Goal: Transaction & Acquisition: Purchase product/service

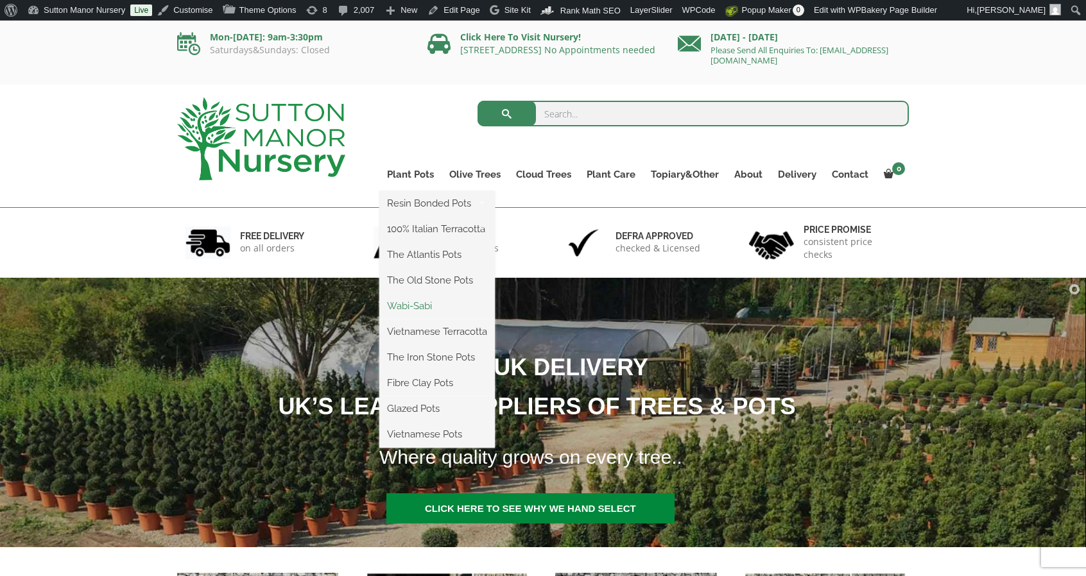
click at [425, 306] on link "Wabi-Sabi" at bounding box center [437, 305] width 116 height 19
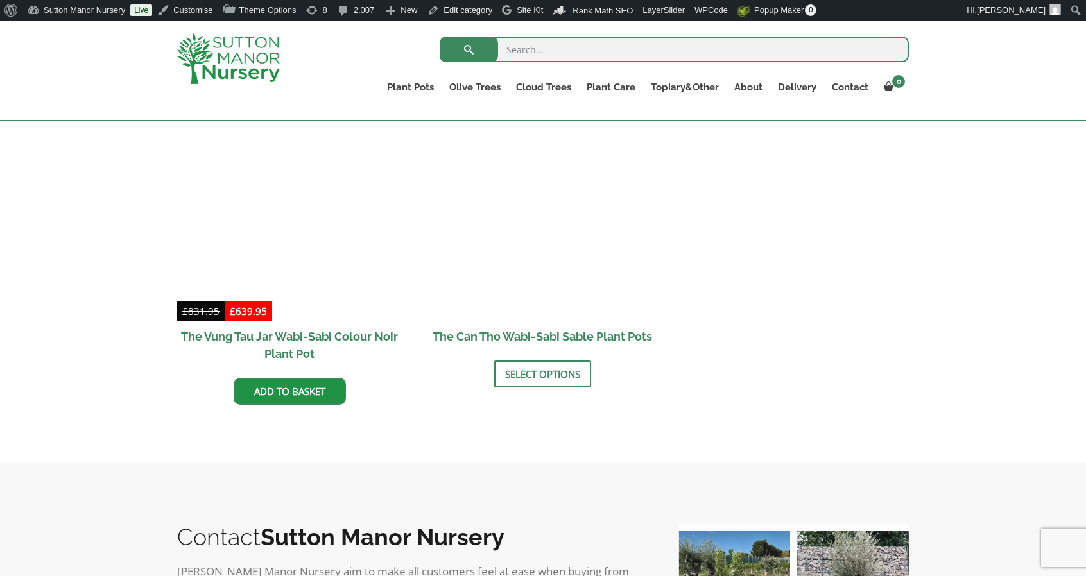
scroll to position [1690, 0]
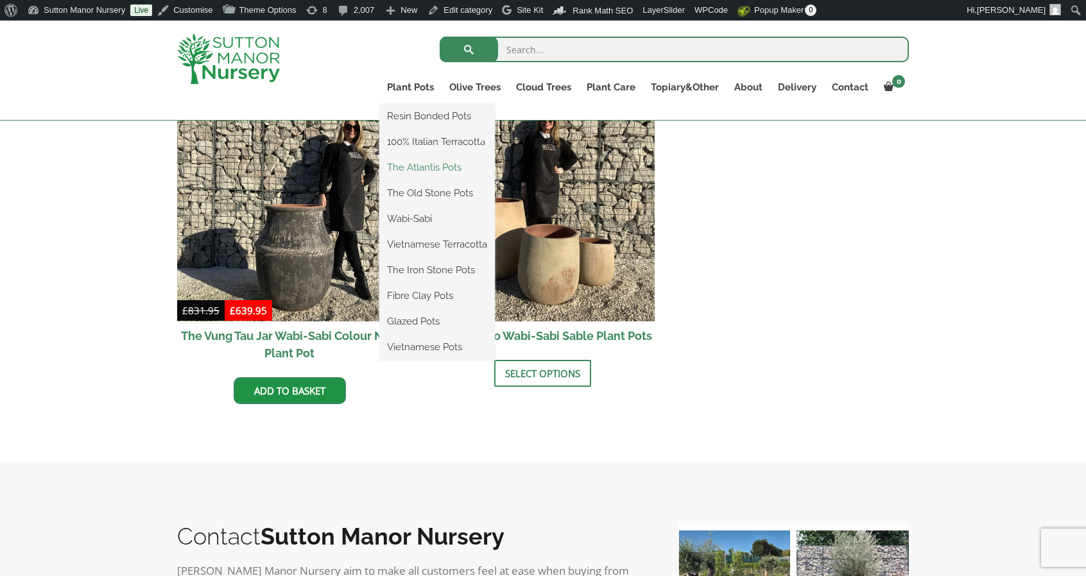
click at [413, 173] on link "The Atlantis Pots" at bounding box center [437, 167] width 116 height 19
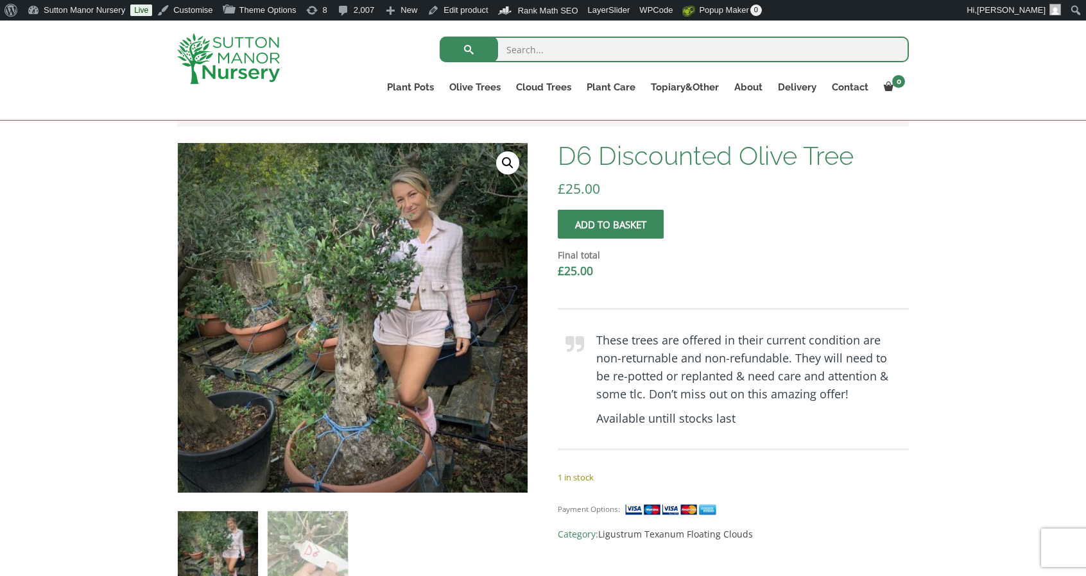
scroll to position [298, 0]
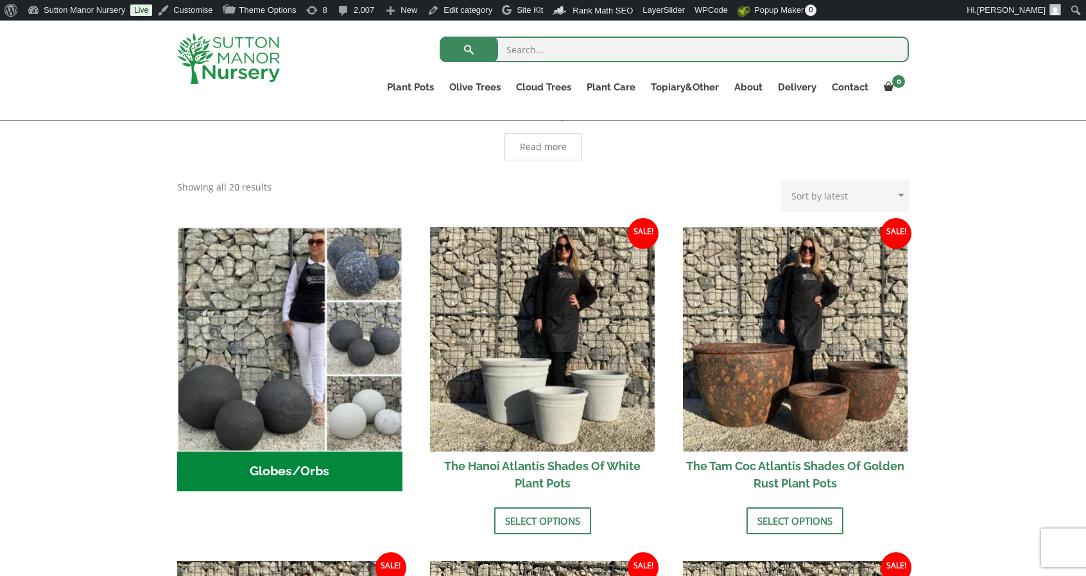
scroll to position [331, 0]
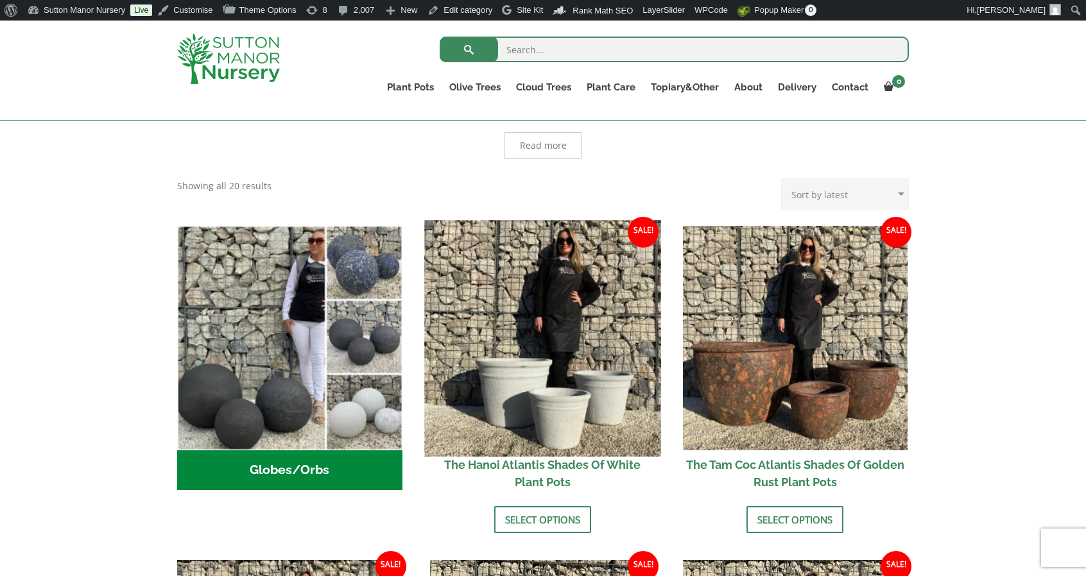
click at [505, 365] on img at bounding box center [542, 338] width 236 height 236
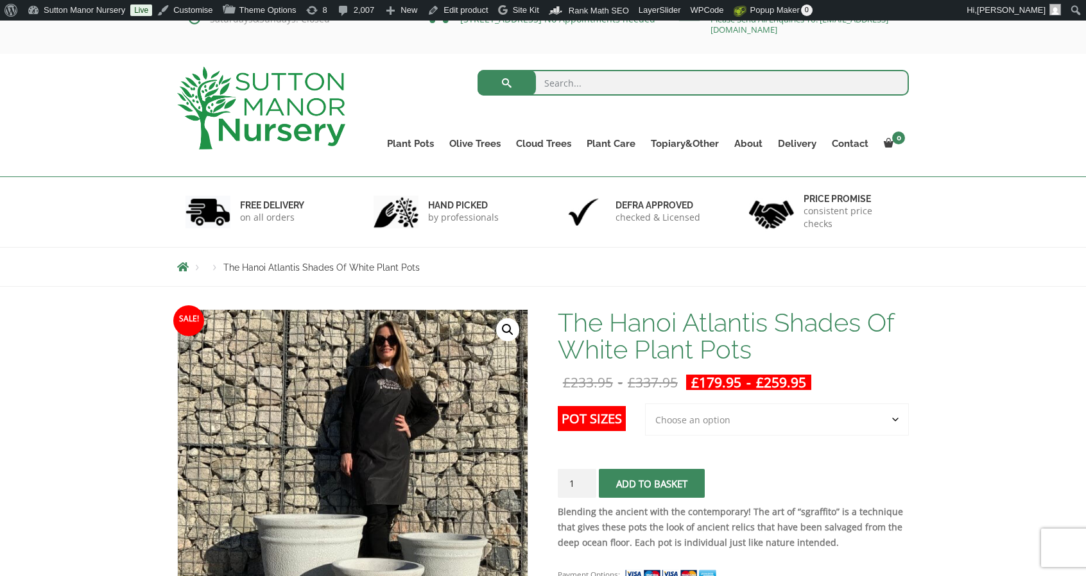
scroll to position [32, 0]
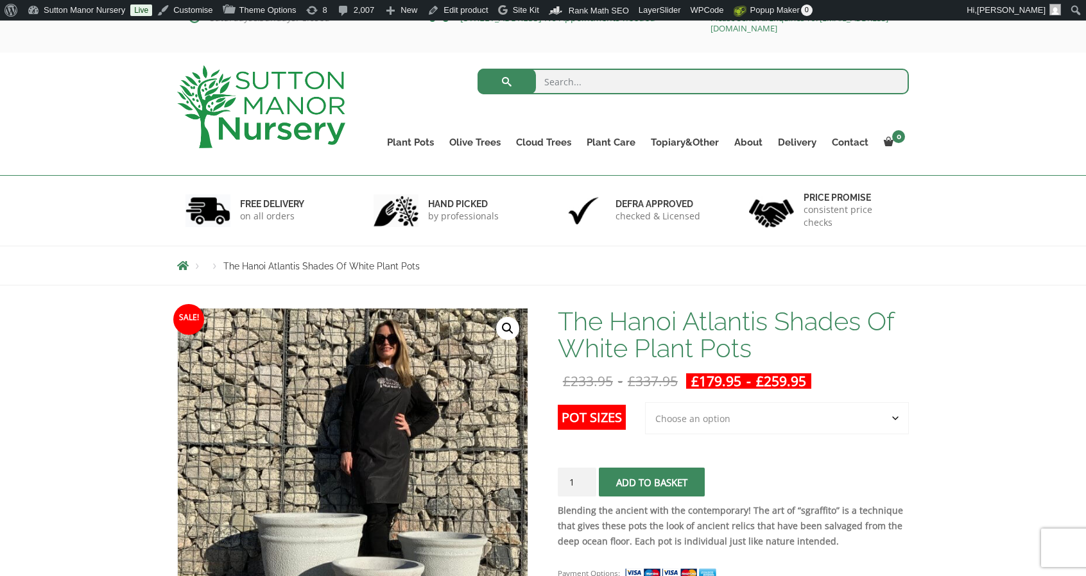
click at [686, 424] on select "Choose an option 3rd to Largest Pot In The Picture 2nd to Largest Pot In The Pi…" at bounding box center [777, 418] width 264 height 32
